Goal: Task Accomplishment & Management: Use online tool/utility

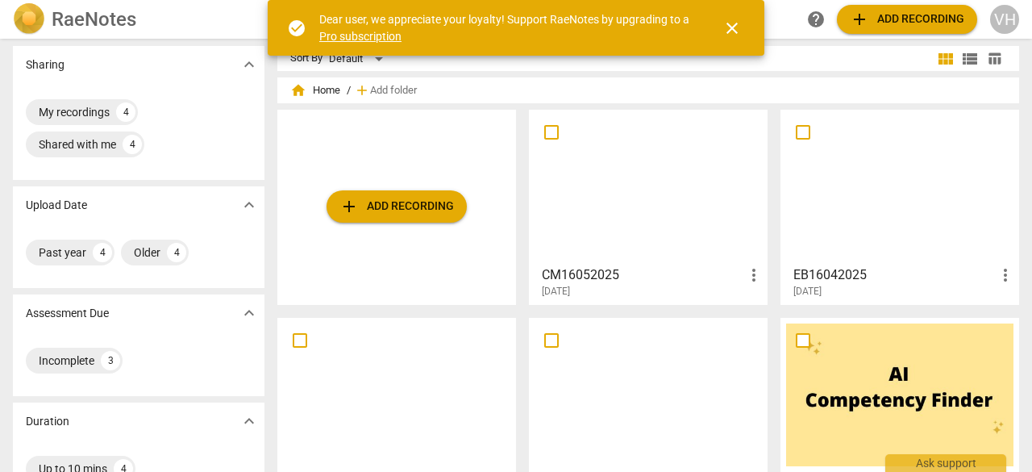
scroll to position [5, 0]
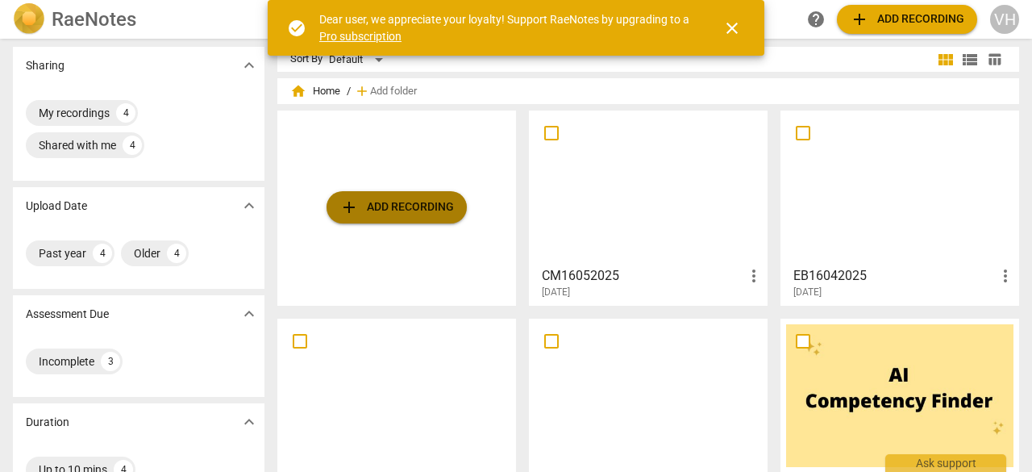
click at [390, 212] on span "add Add recording" at bounding box center [396, 207] width 115 height 19
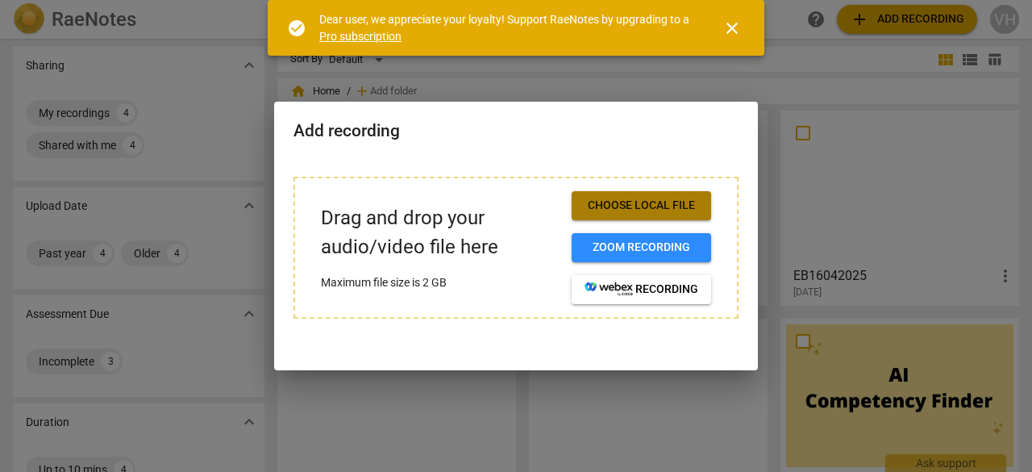
click at [635, 206] on span "Choose local file" at bounding box center [642, 206] width 114 height 16
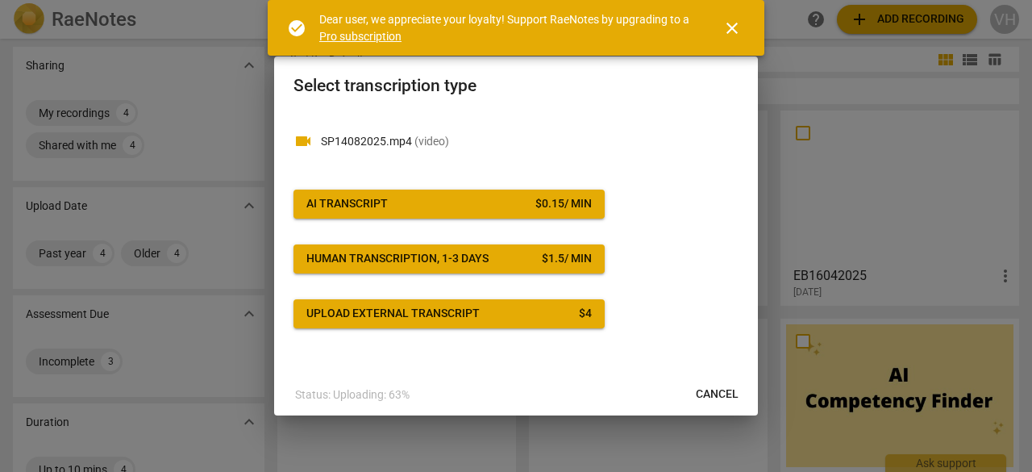
click at [740, 20] on span "close" at bounding box center [732, 28] width 19 height 19
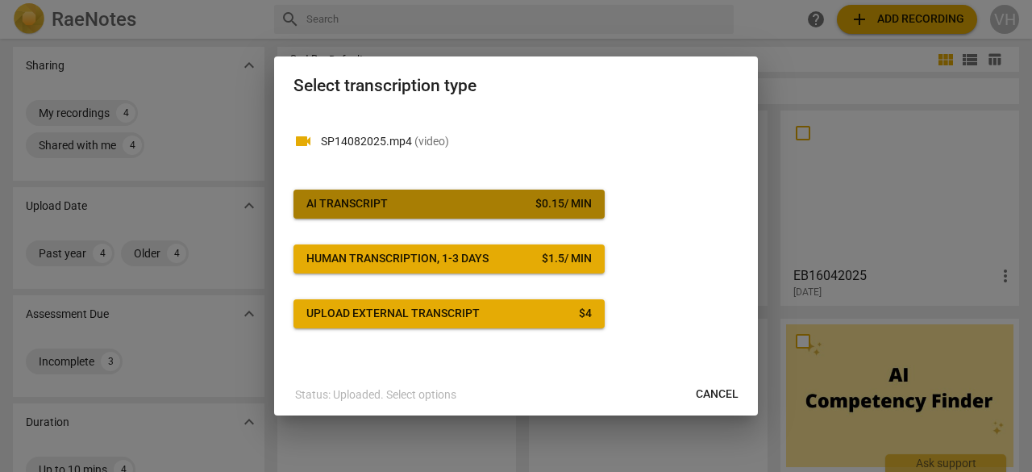
click at [417, 202] on span "AI Transcript $ 0.15 / min" at bounding box center [448, 204] width 285 height 16
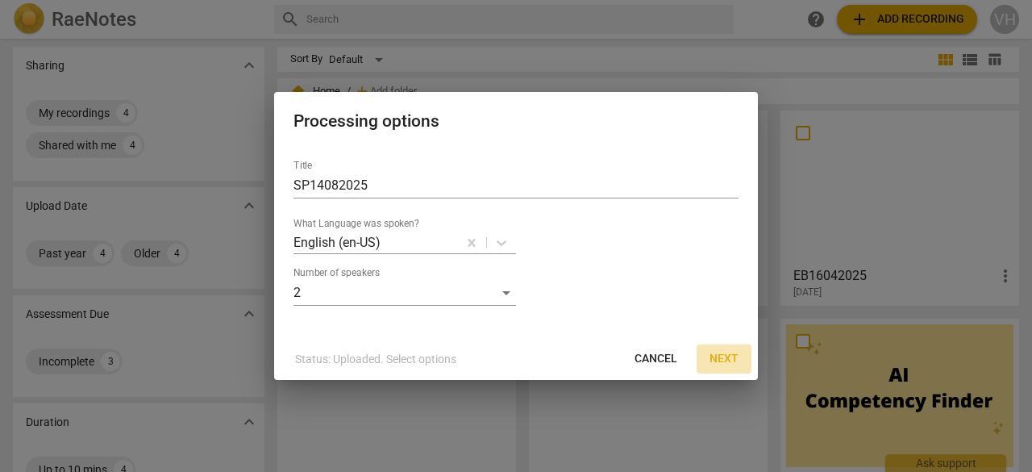
click at [724, 360] on span "Next" at bounding box center [724, 359] width 29 height 16
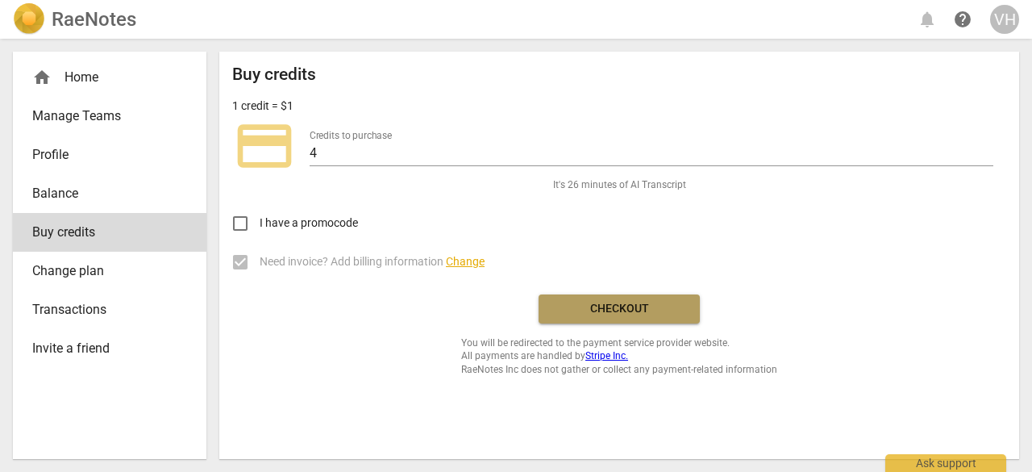
click at [597, 301] on span "Checkout" at bounding box center [619, 309] width 135 height 16
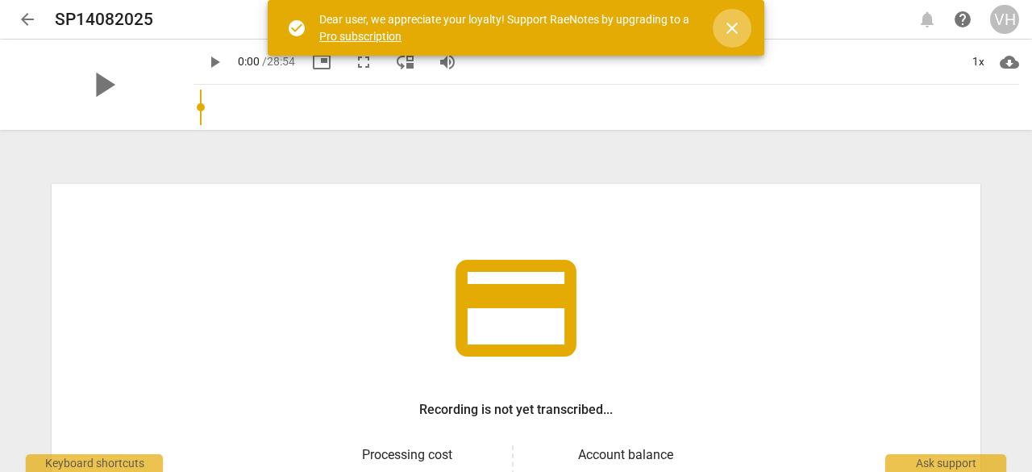
click at [732, 27] on span "close" at bounding box center [732, 28] width 19 height 19
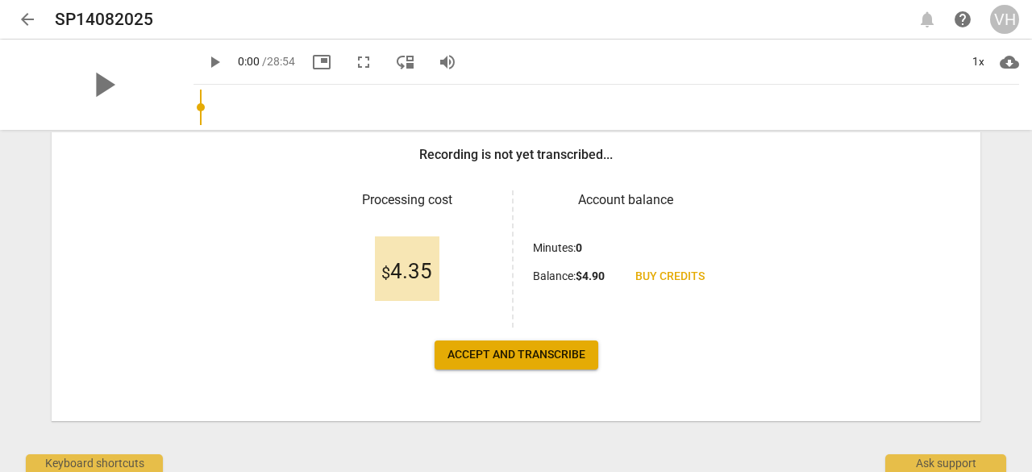
scroll to position [255, 0]
click at [504, 351] on span "Accept and transcribe" at bounding box center [517, 355] width 138 height 16
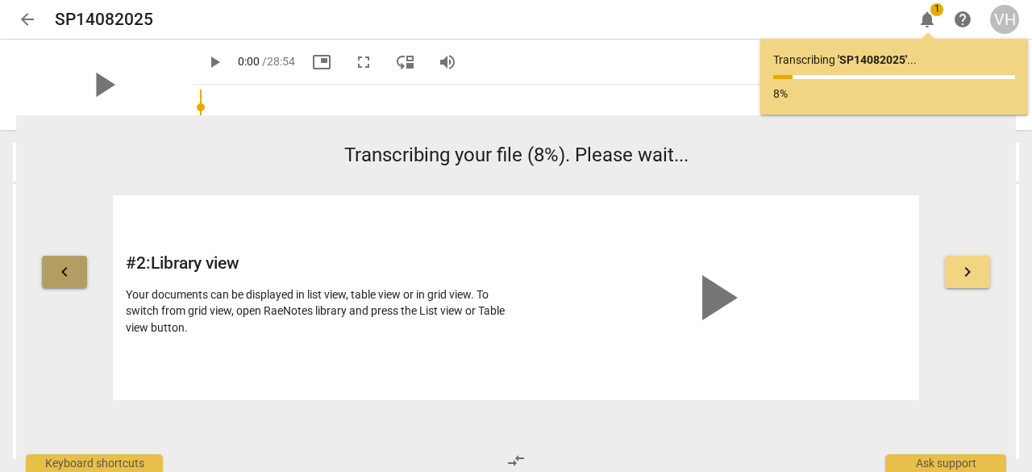
click at [63, 263] on span "keyboard_arrow_left" at bounding box center [64, 271] width 19 height 19
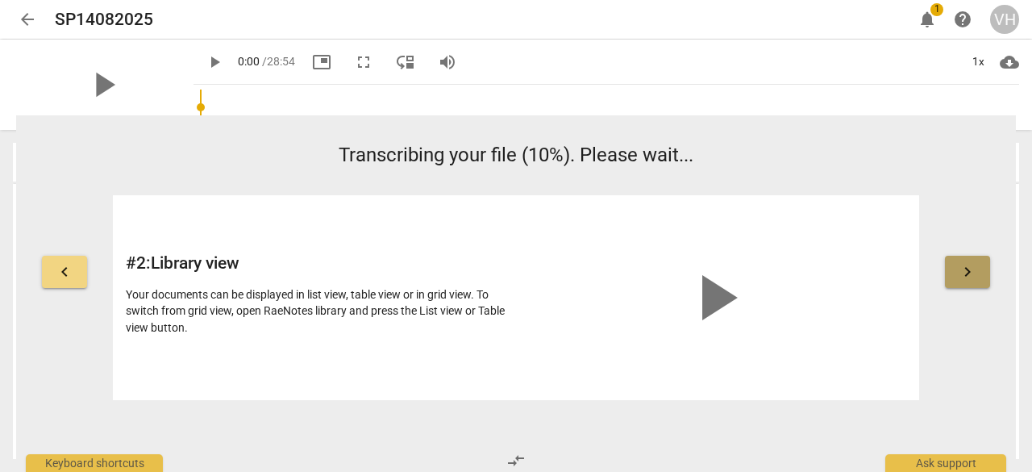
click at [961, 260] on button "keyboard_arrow_right" at bounding box center [967, 272] width 45 height 32
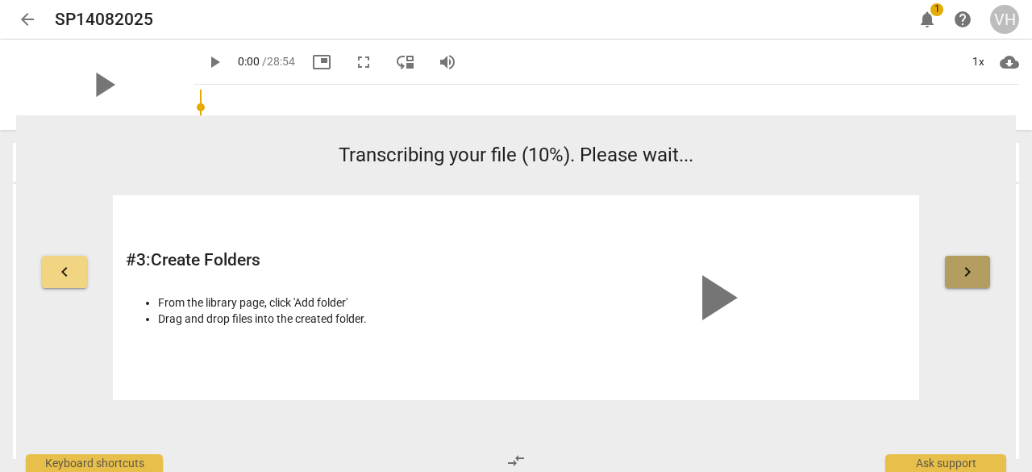
click at [966, 265] on span "keyboard_arrow_right" at bounding box center [967, 271] width 19 height 19
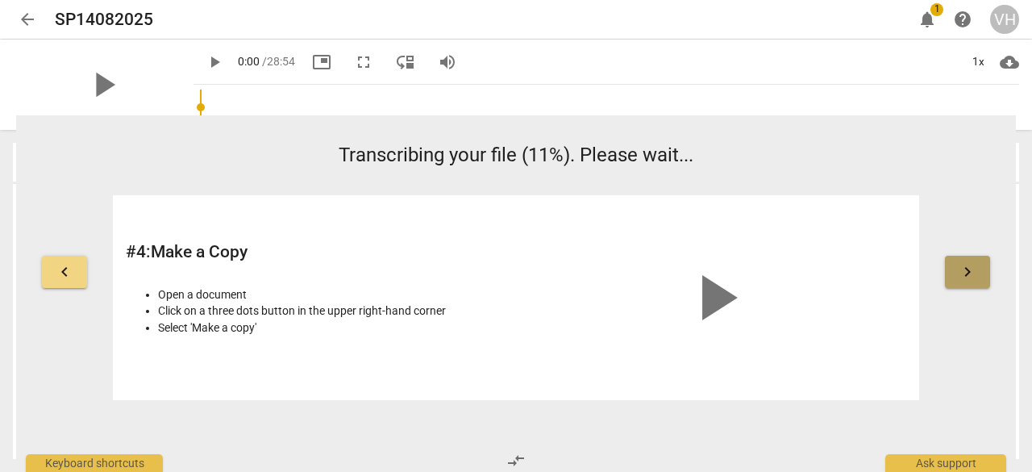
click at [966, 265] on span "keyboard_arrow_right" at bounding box center [967, 271] width 19 height 19
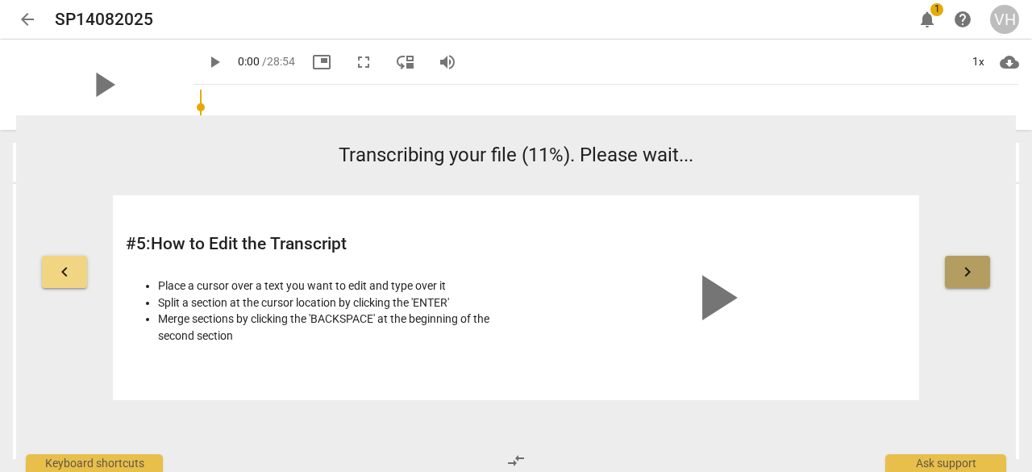
click at [966, 265] on span "keyboard_arrow_right" at bounding box center [967, 271] width 19 height 19
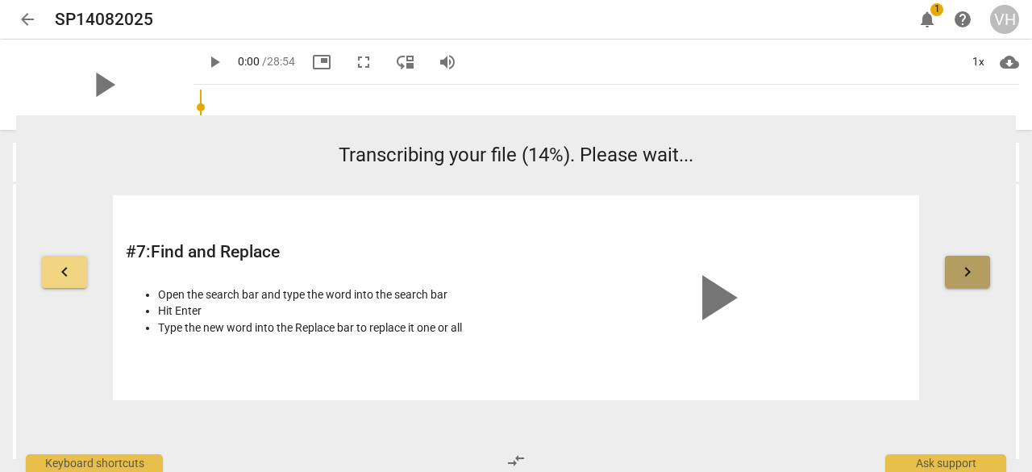
click at [966, 271] on span "keyboard_arrow_right" at bounding box center [967, 271] width 19 height 19
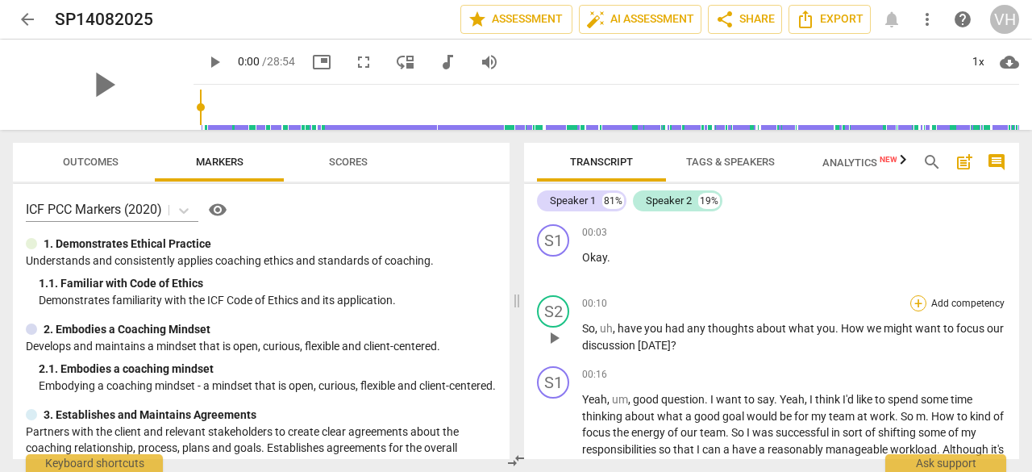
click at [914, 307] on div "+" at bounding box center [918, 303] width 16 height 16
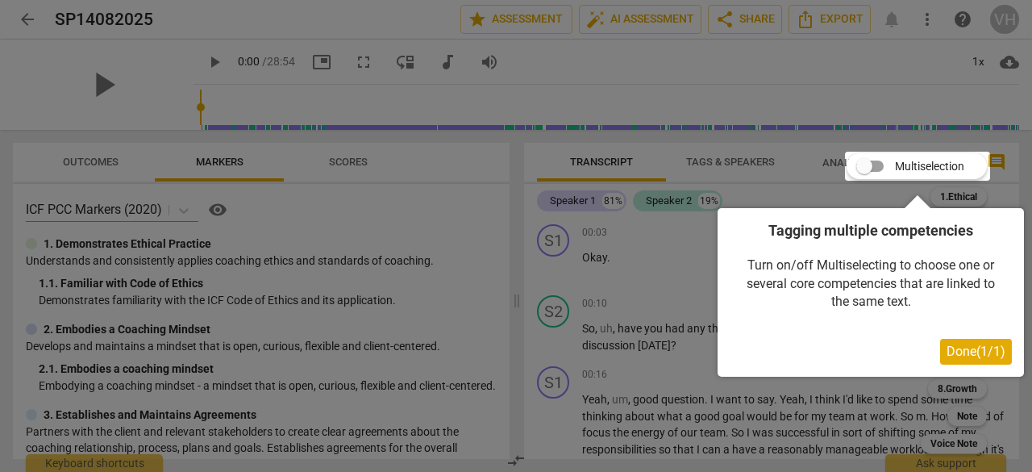
click at [863, 165] on div at bounding box center [917, 166] width 145 height 29
click at [976, 340] on button "Done ( 1 / 1 )" at bounding box center [976, 352] width 72 height 26
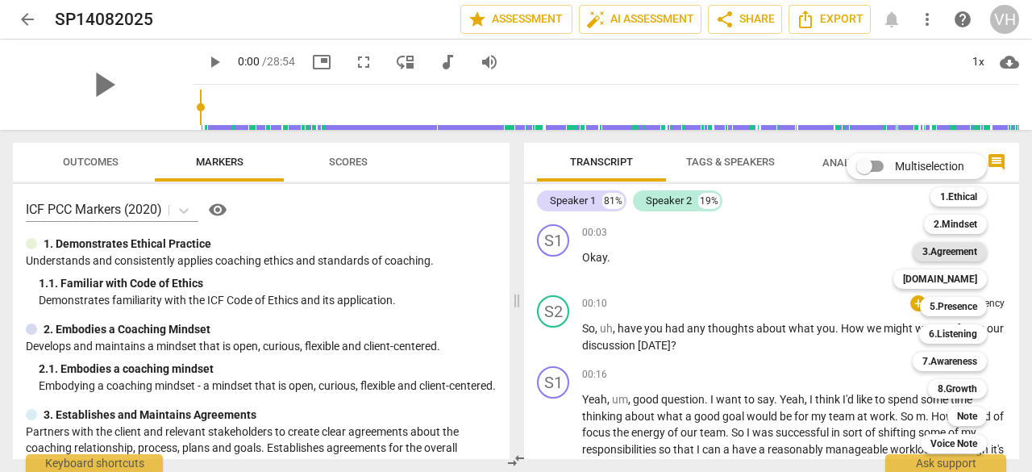
click at [955, 251] on b "3.Agreement" at bounding box center [950, 251] width 55 height 19
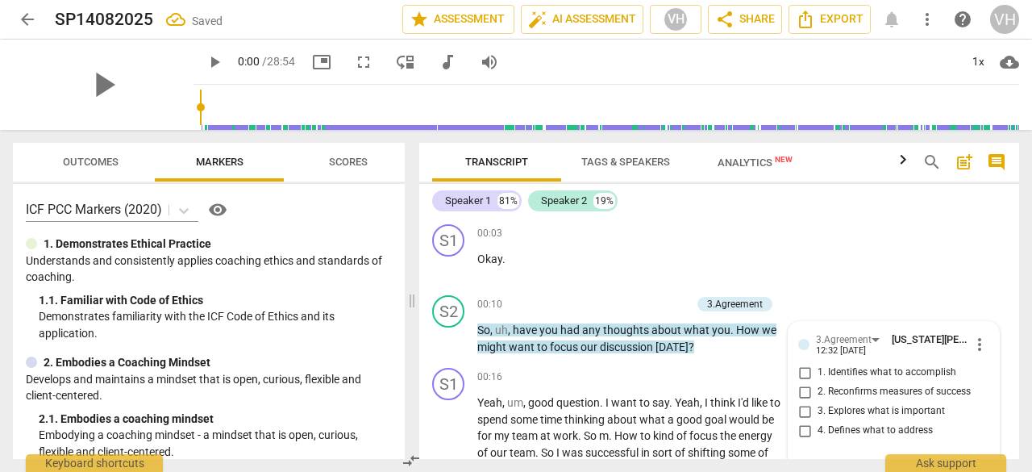
scroll to position [129, 0]
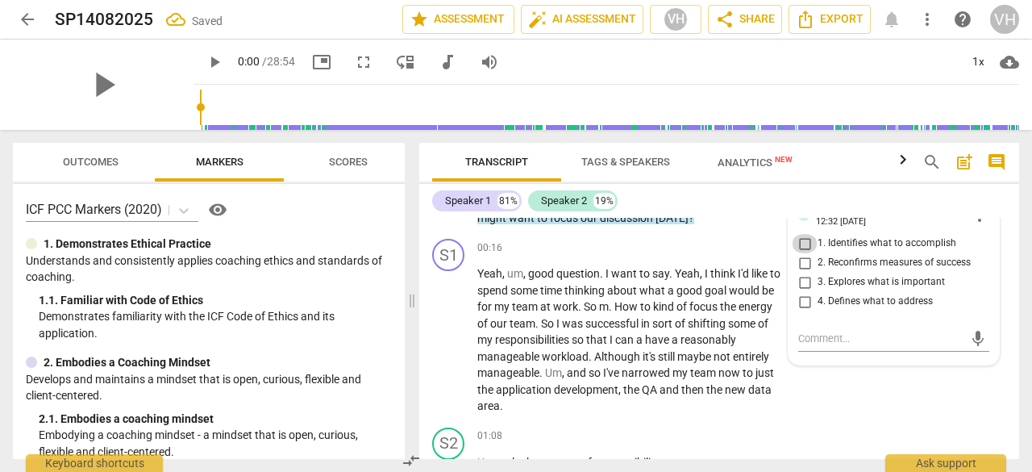
click at [798, 241] on input "1. Identifies what to accomplish" at bounding box center [805, 243] width 26 height 19
checkbox input "true"
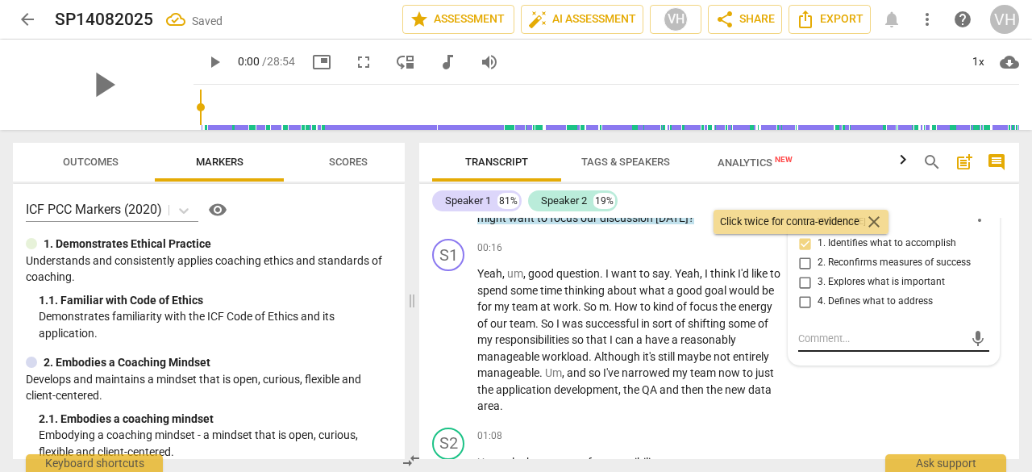
click at [808, 339] on textarea at bounding box center [880, 338] width 165 height 15
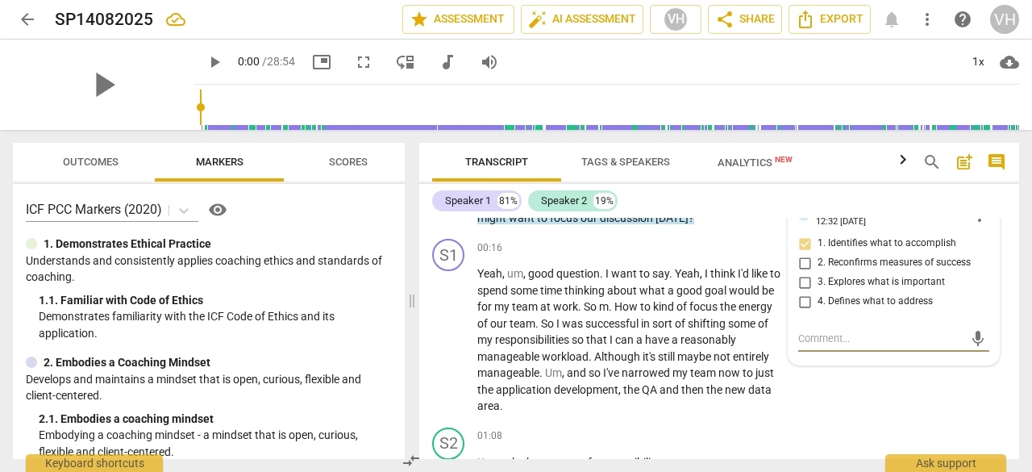
type textarea "u"
type textarea "us"
type textarea "use"
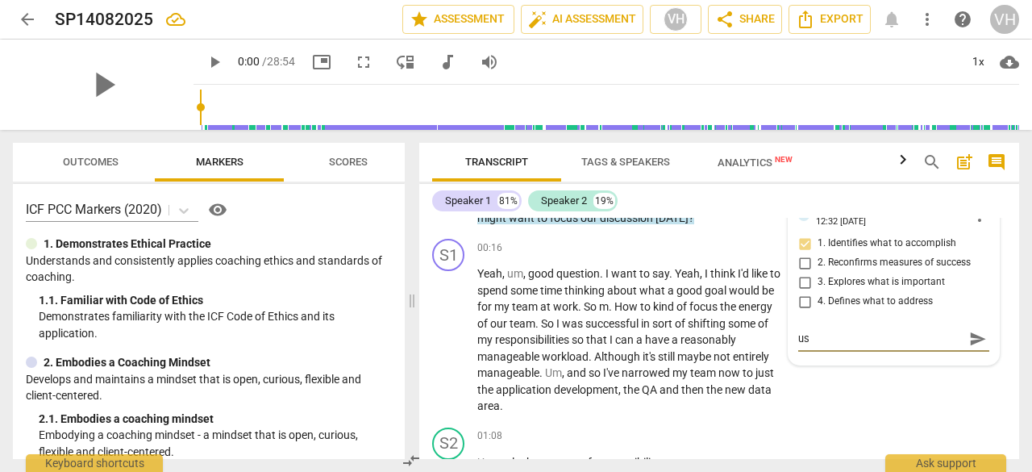
type textarea "use"
type textarea "uses"
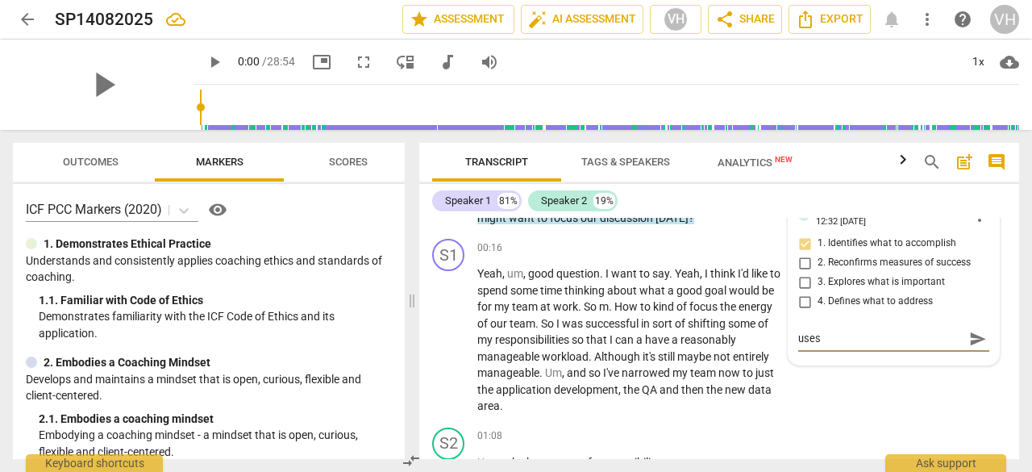
type textarea "uses '"
type textarea "uses 'w"
type textarea "uses 'we"
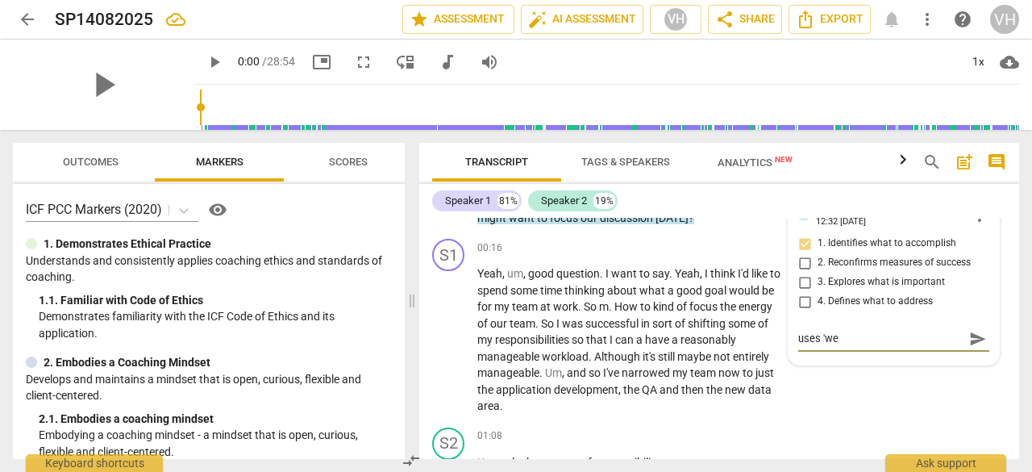
type textarea "uses 'we"
type textarea "uses 'we'"
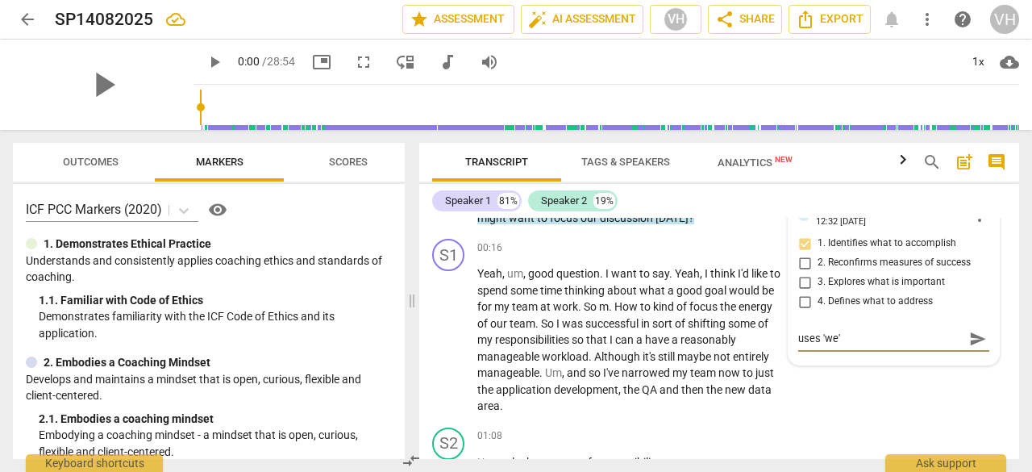
type textarea "uses 'we'"
type textarea "uses 'we' i"
type textarea "uses 'we' in"
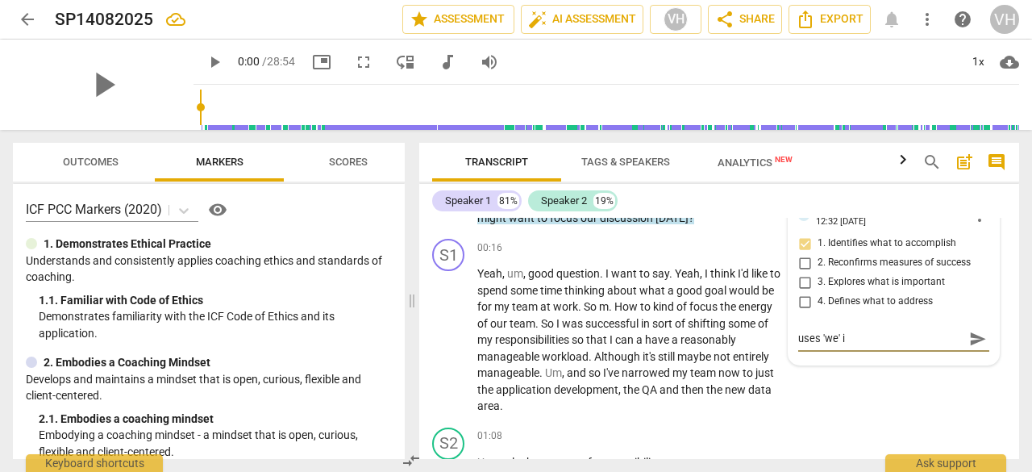
type textarea "uses 'we' in"
type textarea "uses 'we' ins"
type textarea "uses 'we' inst"
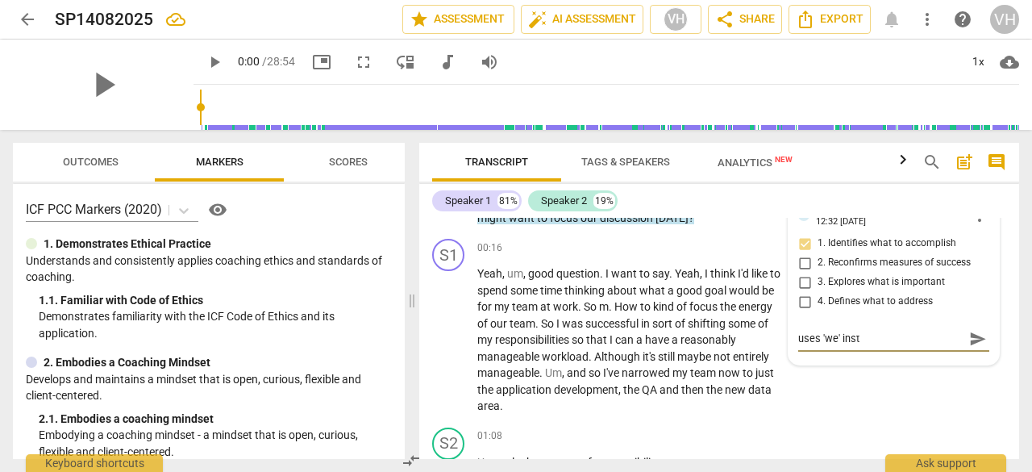
type textarea "uses 'we' inste"
type textarea "uses 'we' instea"
type textarea "uses 'we' instead"
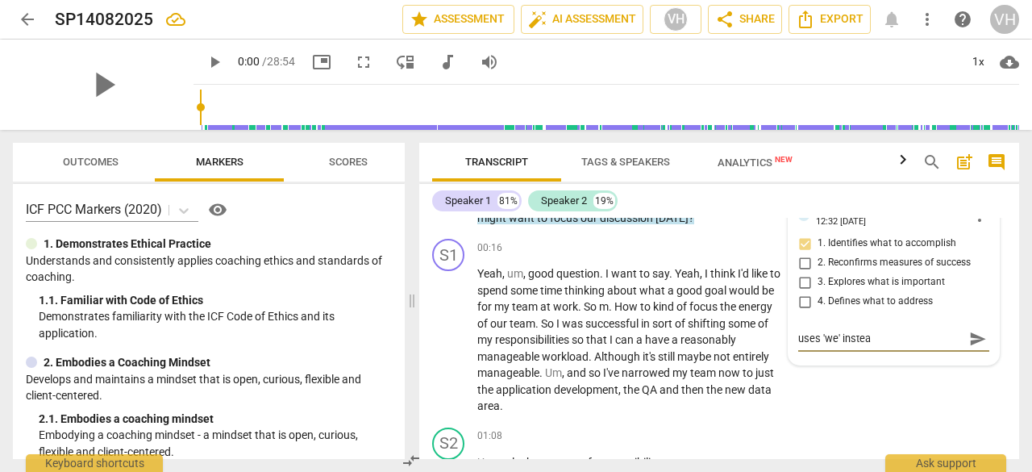
type textarea "uses 'we' instead"
type textarea "uses 'we' instead o"
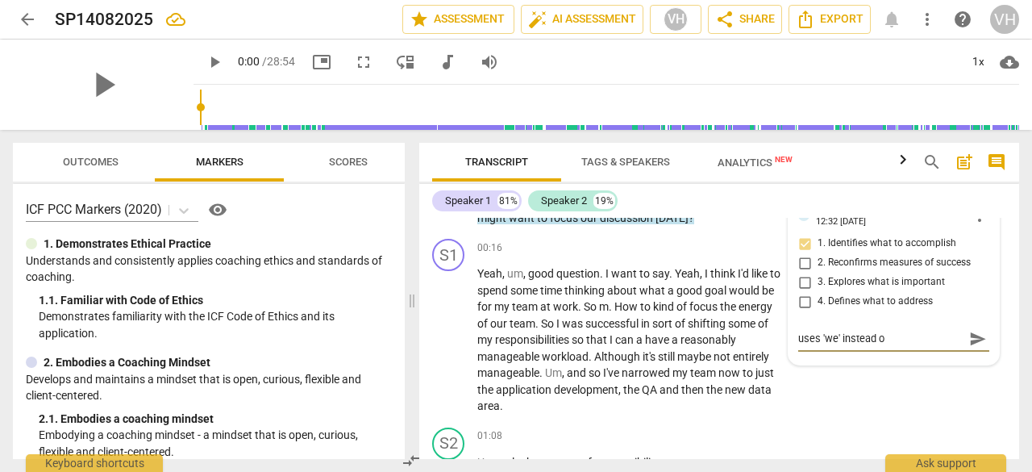
type textarea "uses 'we' instead of"
type textarea "uses 'we' instead of y"
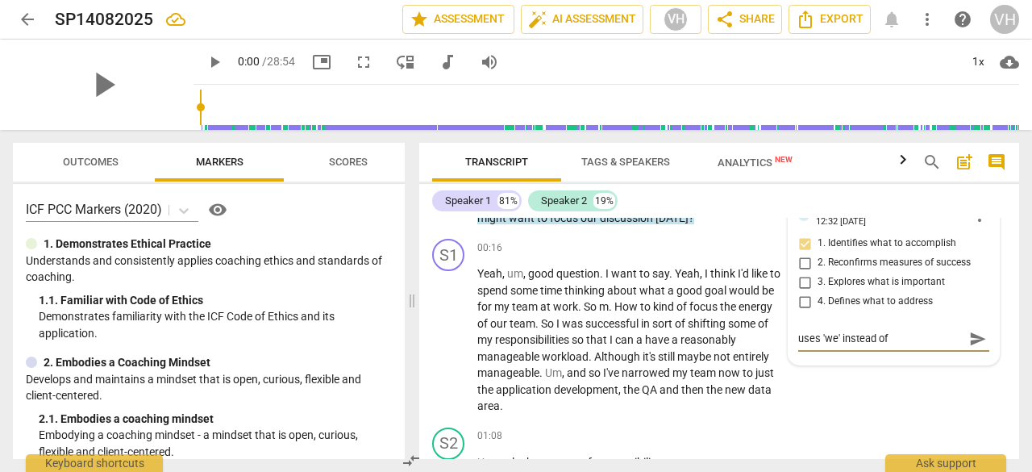
type textarea "uses 'we' instead of y"
type textarea "uses 'we' instead of yo"
type textarea "uses 'we' instead of you"
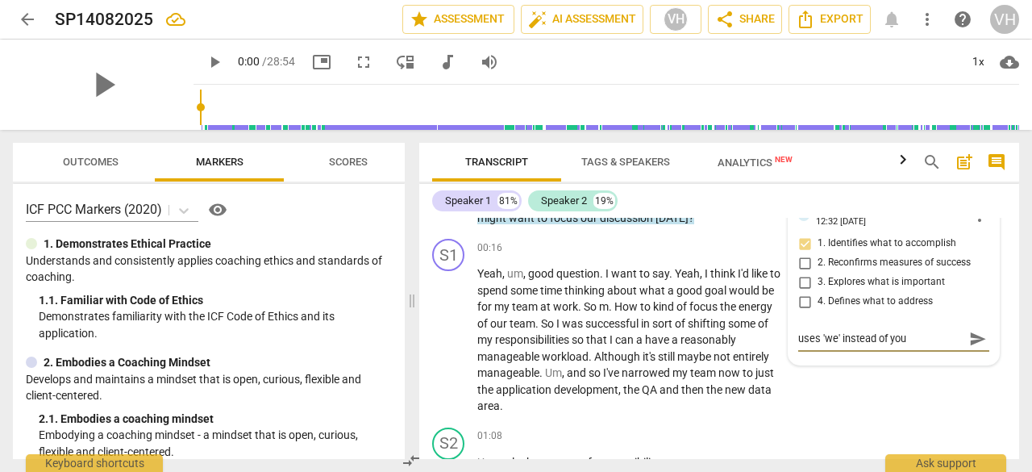
type textarea "uses 'we' instead of yo"
type textarea "uses 'we' instead of y"
type textarea "uses 'we' instead of"
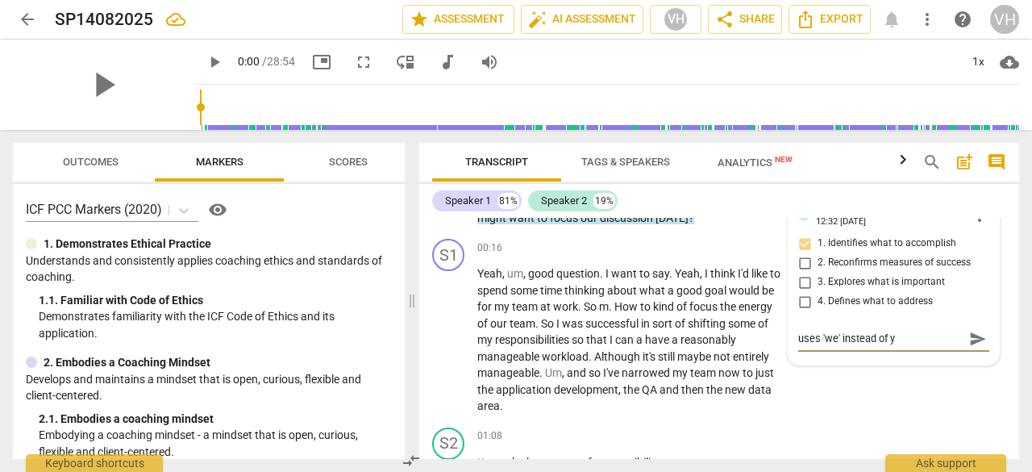
type textarea "uses 'we' instead of"
type textarea "uses 'we' instead of '"
type textarea "uses 'we' instead of 'y"
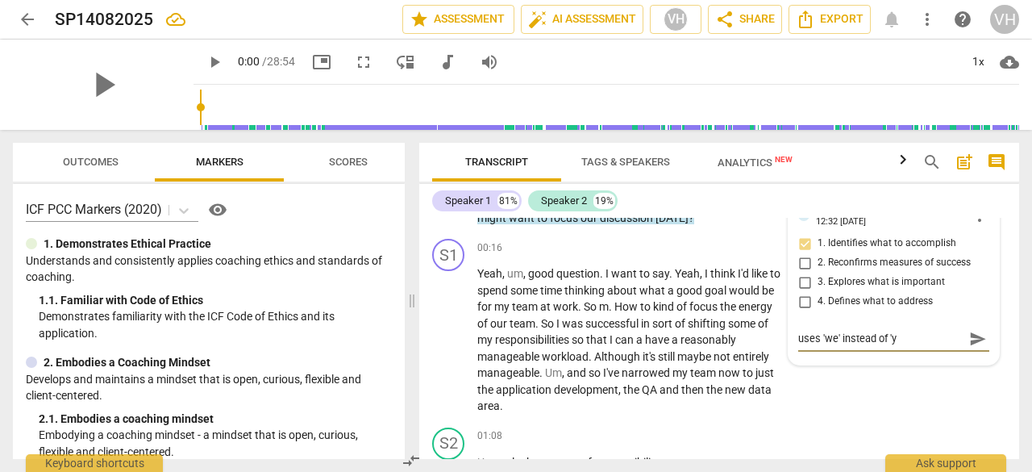
type textarea "uses 'we' instead of 'yo"
type textarea "uses 'we' instead of 'you"
type textarea "uses 'we' instead of 'you'"
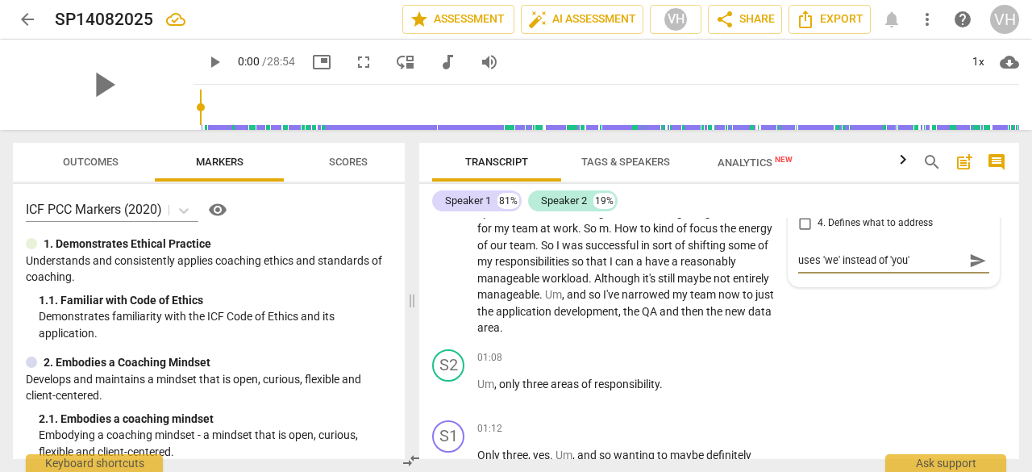
scroll to position [209, 0]
type textarea "uses 'we' instead of 'you'"
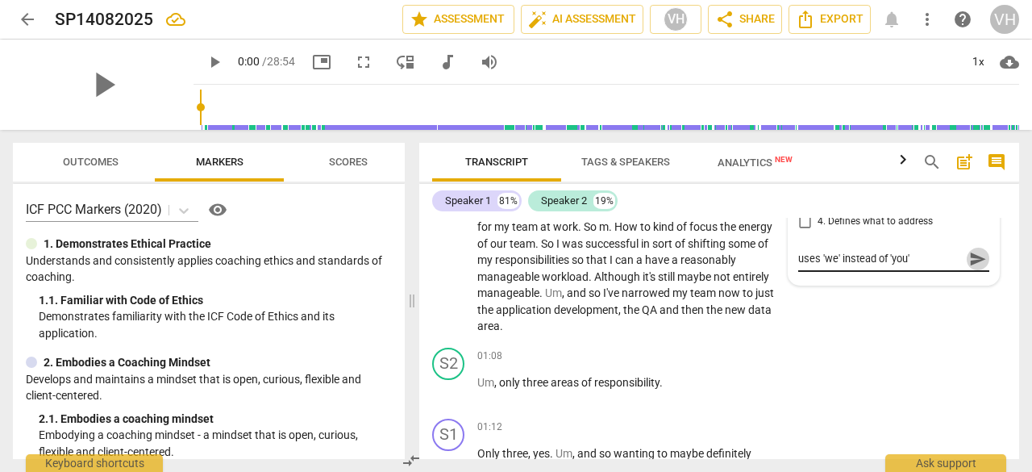
click at [976, 252] on span "send" at bounding box center [978, 259] width 18 height 18
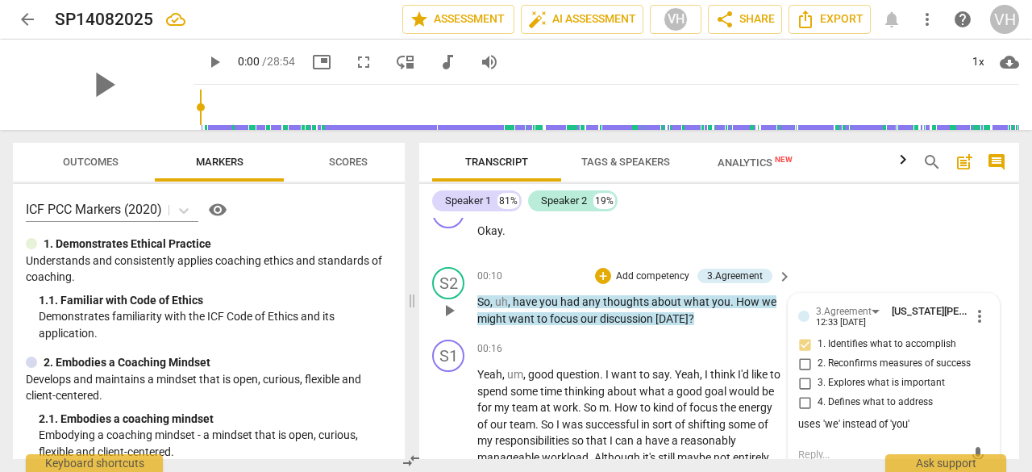
scroll to position [0, 0]
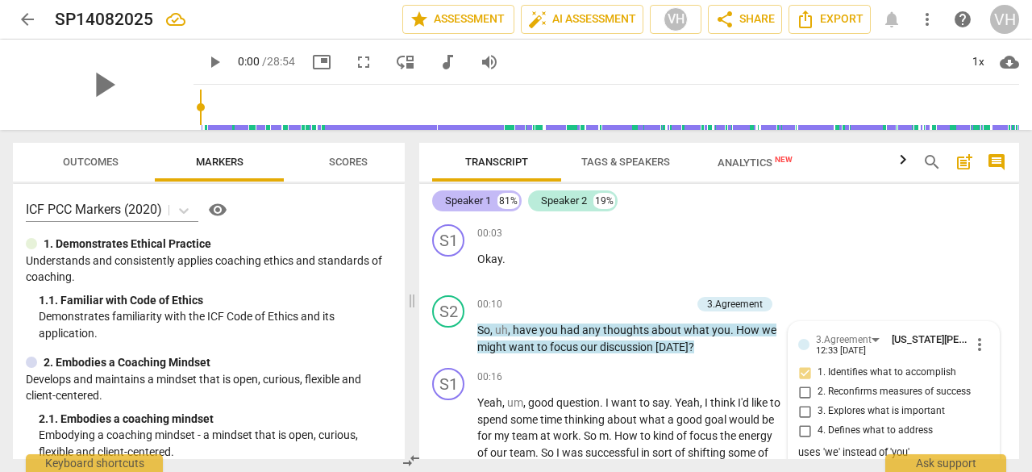
click at [474, 197] on div "Speaker 1" at bounding box center [468, 201] width 46 height 16
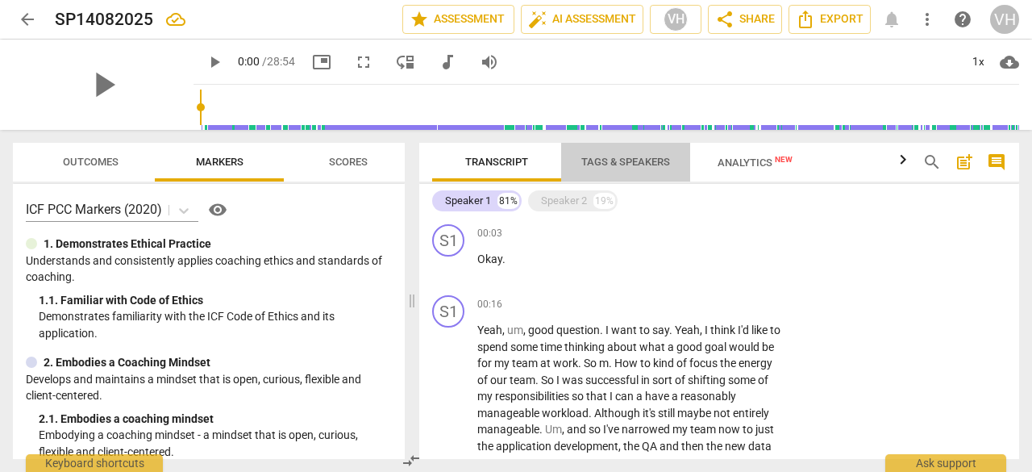
click at [617, 163] on span "Tags & Speakers" at bounding box center [625, 162] width 89 height 12
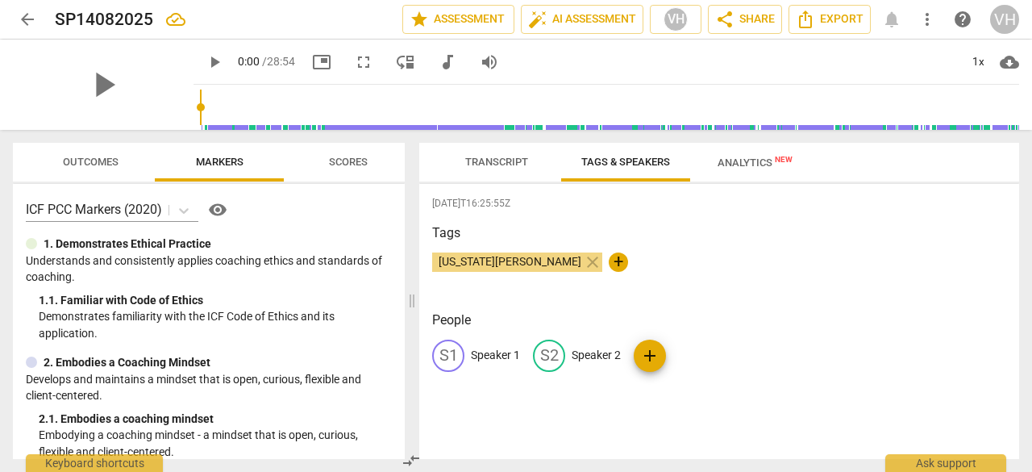
click at [490, 353] on p "Speaker 1" at bounding box center [495, 355] width 49 height 17
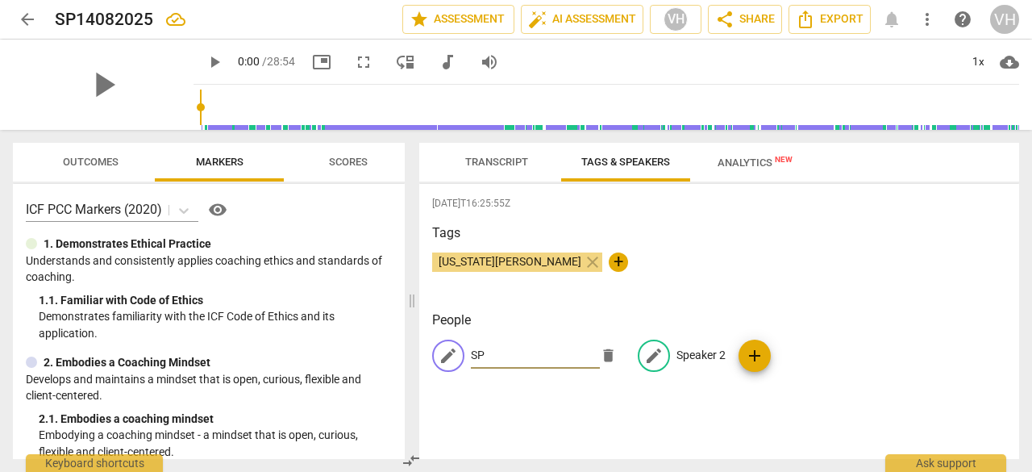
type input "SP"
click at [692, 348] on p "Speaker 2" at bounding box center [701, 355] width 49 height 17
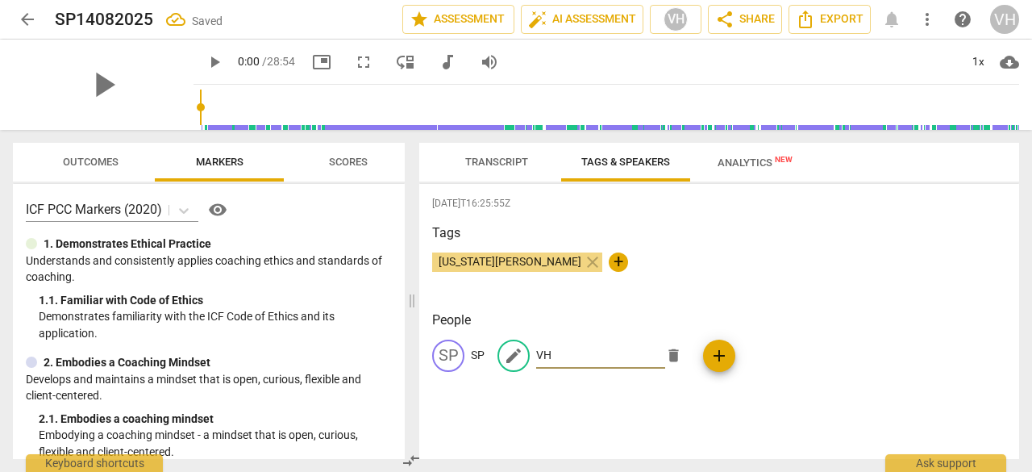
type input "VH"
click at [854, 301] on div "[DATE]T16:25:55Z Tags [US_STATE][PERSON_NAME] close + People SP SP edit VH dele…" at bounding box center [719, 321] width 600 height 275
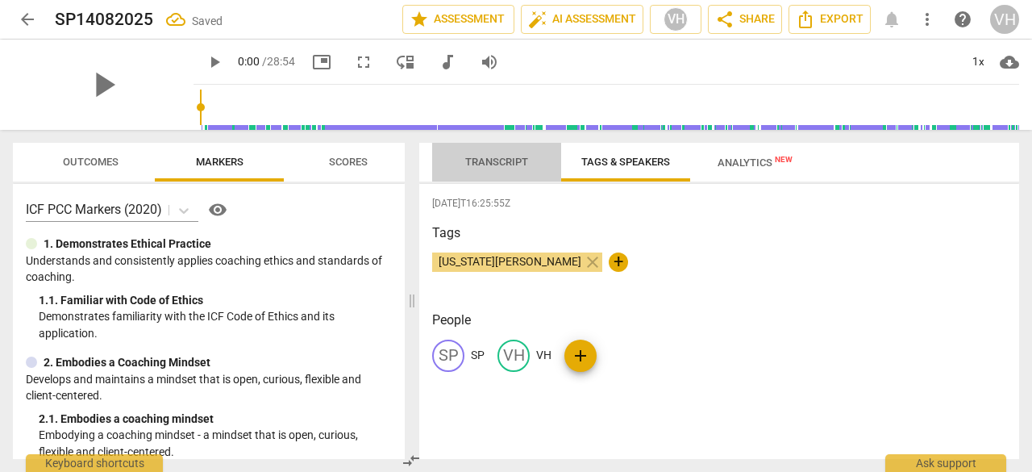
click at [500, 157] on span "Transcript" at bounding box center [496, 162] width 63 height 12
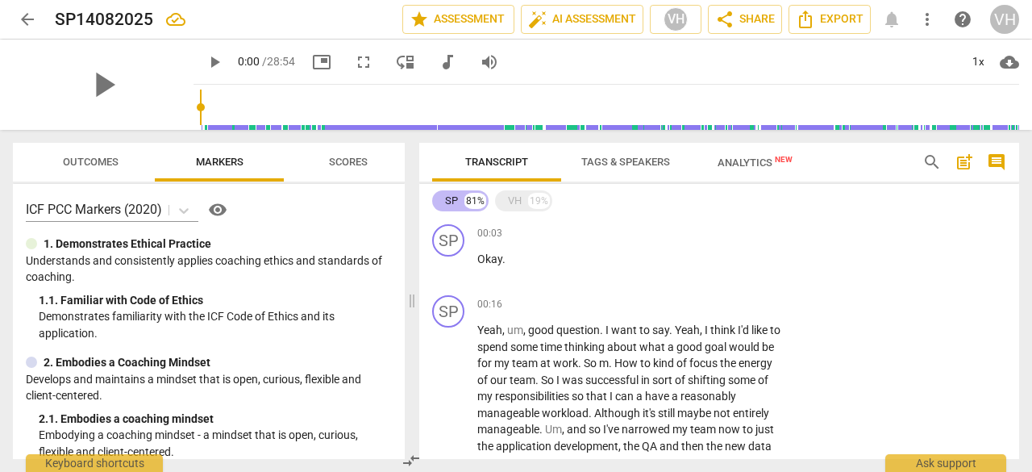
click at [452, 196] on div "SP" at bounding box center [451, 201] width 13 height 16
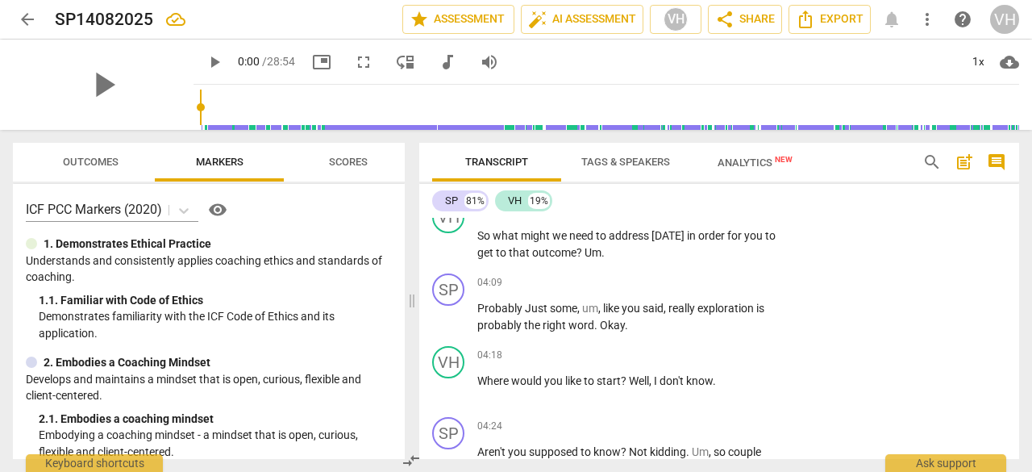
scroll to position [1468, 0]
drag, startPoint x: 585, startPoint y: 269, endPoint x: 598, endPoint y: 269, distance: 12.9
click at [598, 260] on span "Um" at bounding box center [593, 254] width 17 height 13
click at [645, 293] on div "04:09 + Add competency keyboard_arrow_right" at bounding box center [635, 284] width 316 height 18
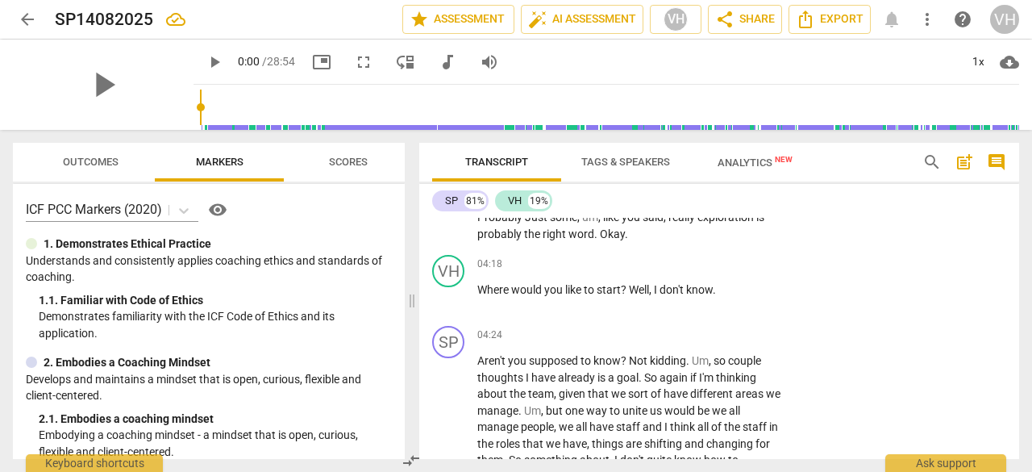
scroll to position [1561, 0]
click at [629, 295] on span "?" at bounding box center [625, 288] width 8 height 13
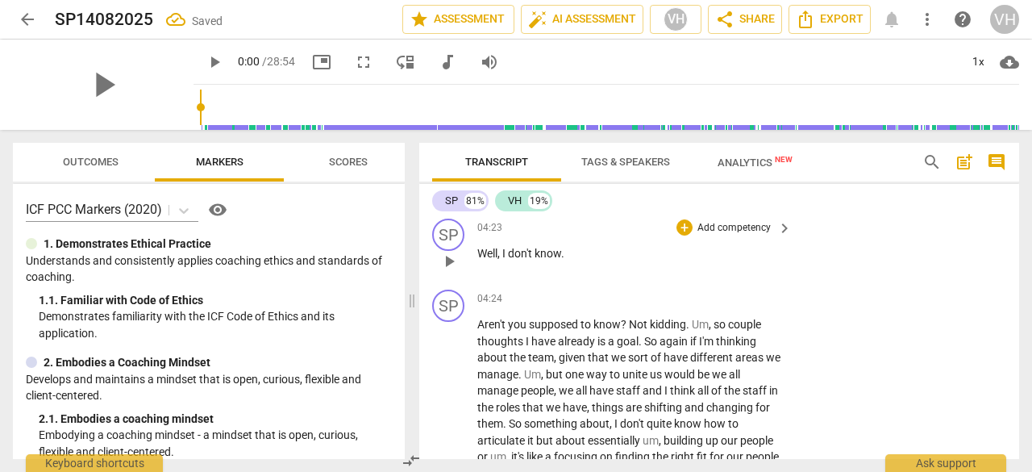
scroll to position [1690, 0]
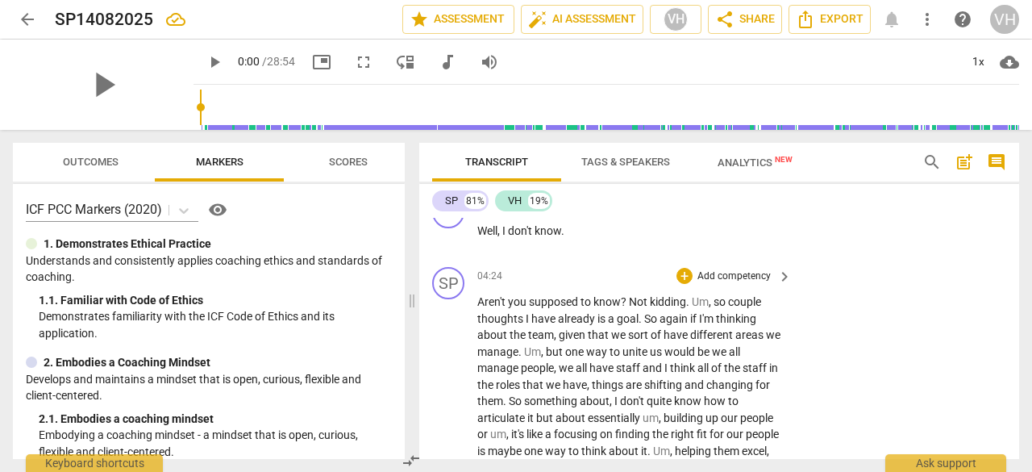
click at [646, 308] on span "Not" at bounding box center [639, 301] width 21 height 13
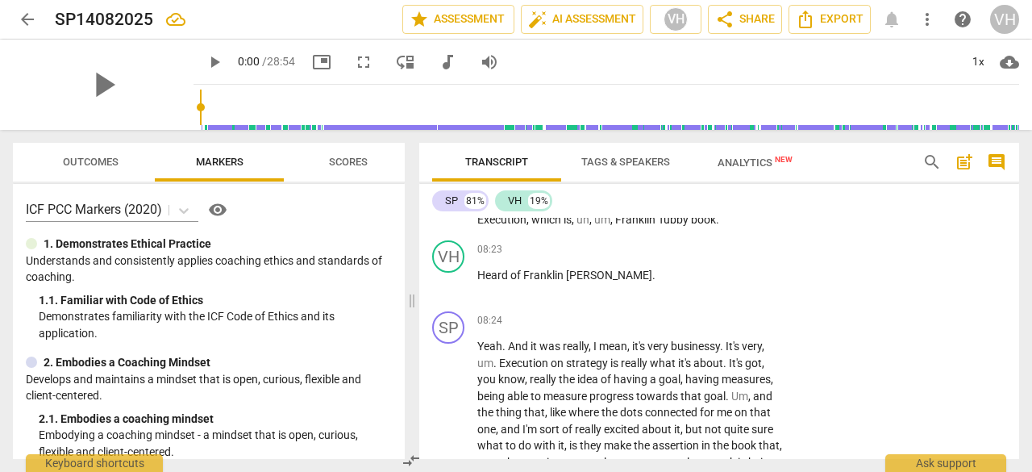
scroll to position [2454, 0]
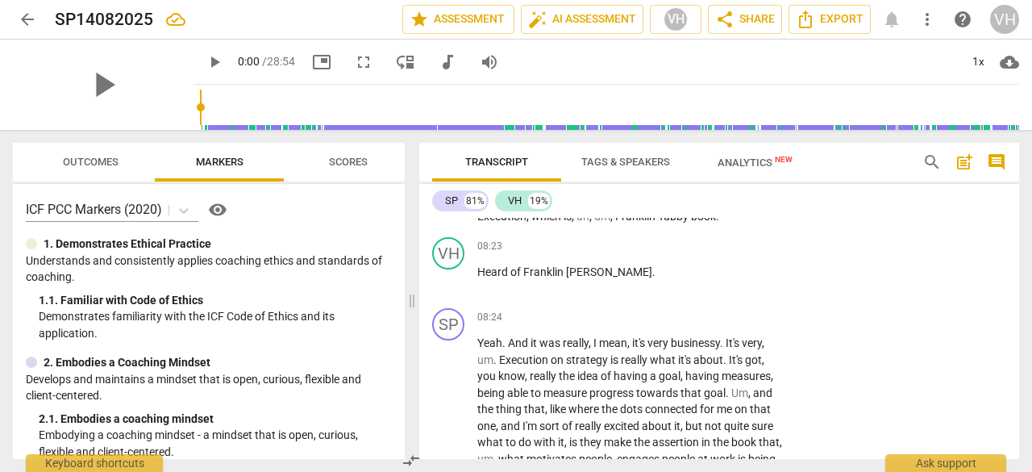
click at [658, 223] on span "Tubby" at bounding box center [674, 216] width 33 height 13
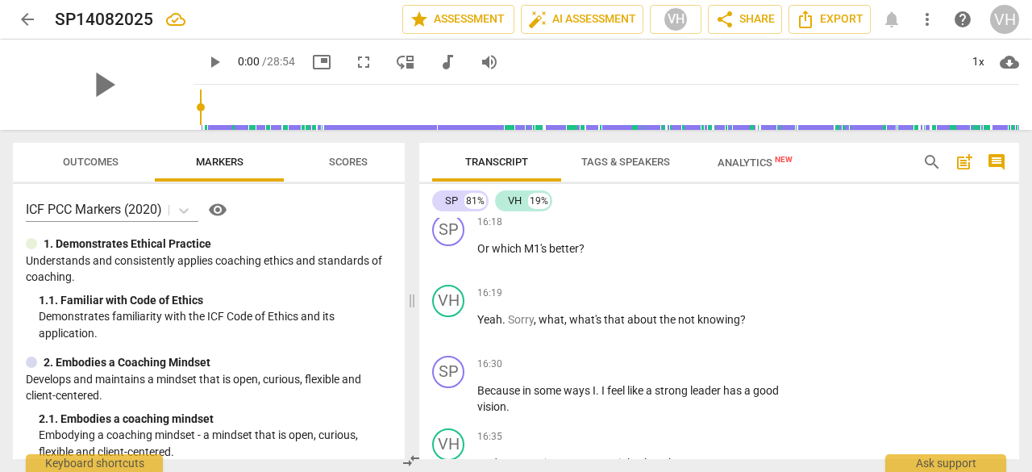
scroll to position [4996, 0]
click at [539, 256] on span "M1's" at bounding box center [536, 249] width 25 height 13
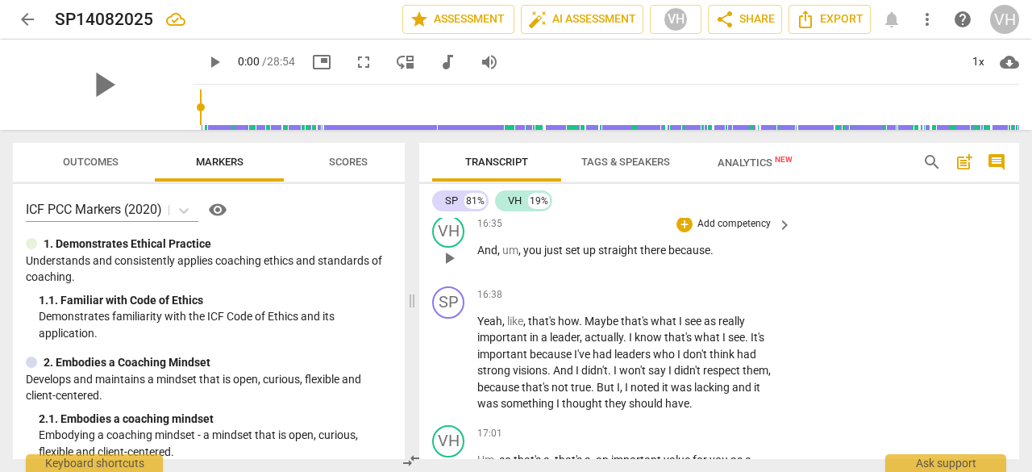
scroll to position [5220, 0]
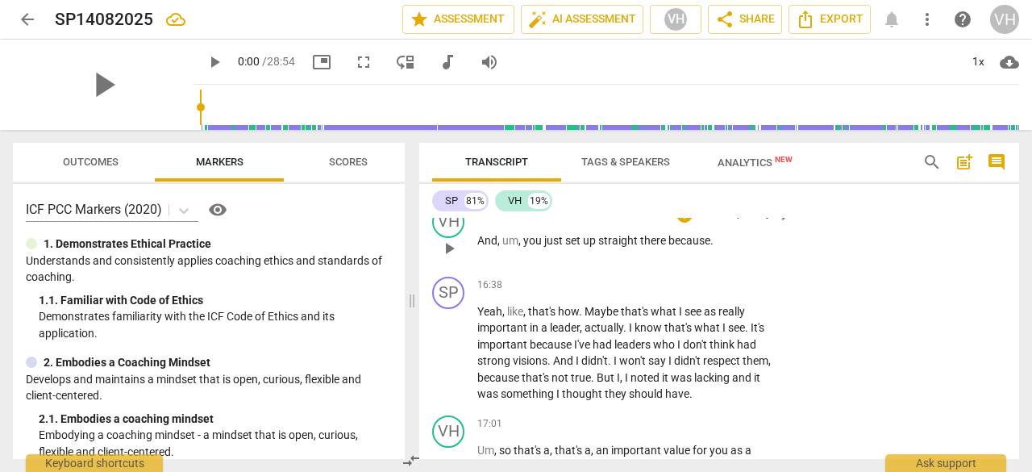
click at [577, 247] on span "set" at bounding box center [574, 240] width 18 height 13
